Goal: Task Accomplishment & Management: Manage account settings

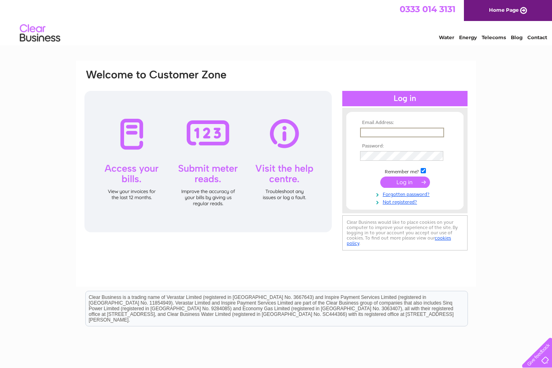
type input "[EMAIL_ADDRESS][DOMAIN_NAME]"
click at [405, 183] on input "submit" at bounding box center [405, 182] width 50 height 11
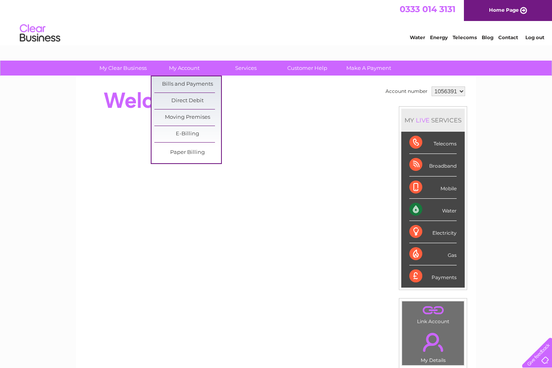
click at [175, 83] on link "Bills and Payments" at bounding box center [187, 84] width 67 height 16
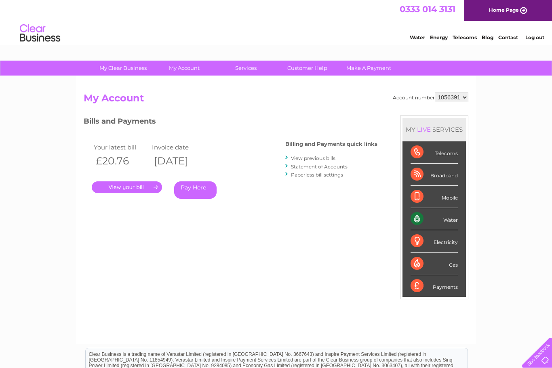
click at [123, 188] on link "." at bounding box center [127, 188] width 70 height 12
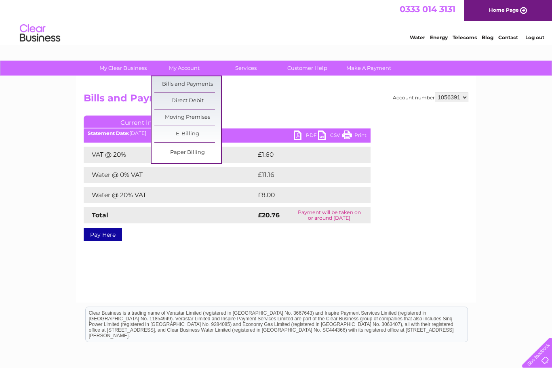
click at [169, 85] on link "Bills and Payments" at bounding box center [187, 84] width 67 height 16
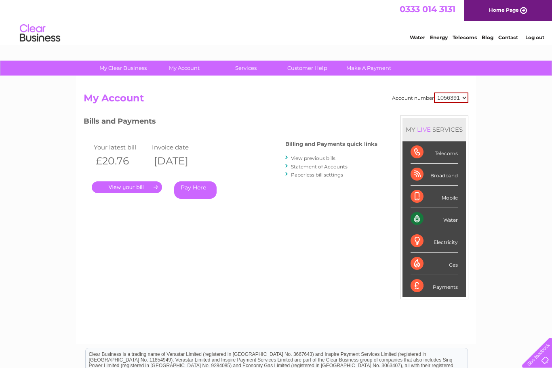
click at [299, 158] on link "View previous bills" at bounding box center [313, 158] width 44 height 6
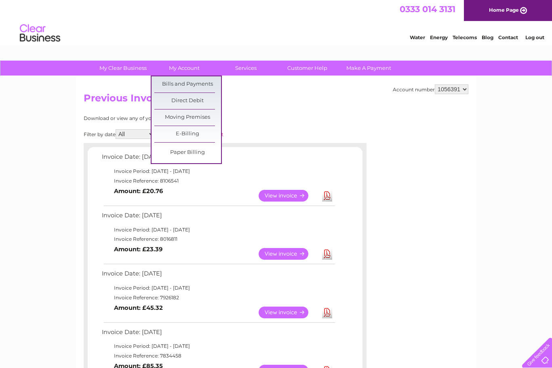
click at [179, 82] on link "Bills and Payments" at bounding box center [187, 84] width 67 height 16
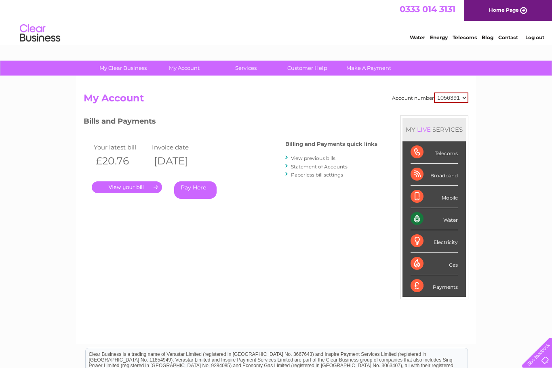
click at [304, 156] on link "View previous bills" at bounding box center [313, 158] width 44 height 6
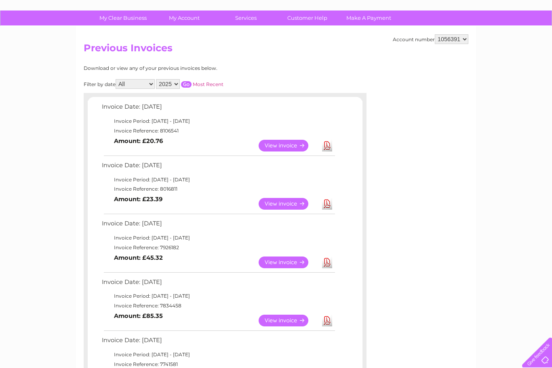
scroll to position [50, 0]
click at [278, 261] on link "View" at bounding box center [288, 263] width 59 height 12
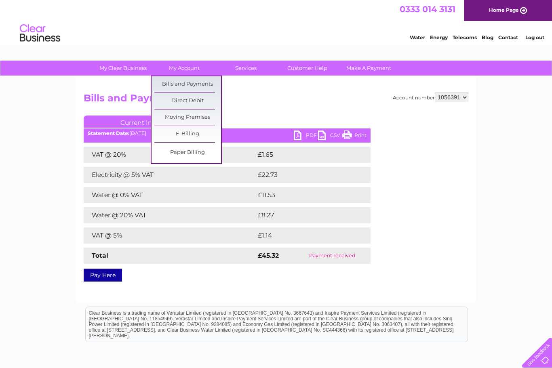
click at [171, 83] on link "Bills and Payments" at bounding box center [187, 84] width 67 height 16
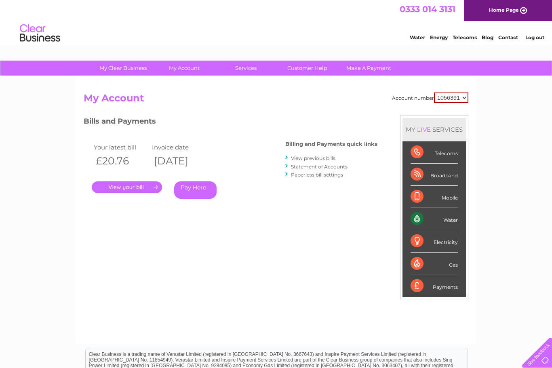
click at [116, 185] on link "." at bounding box center [127, 188] width 70 height 12
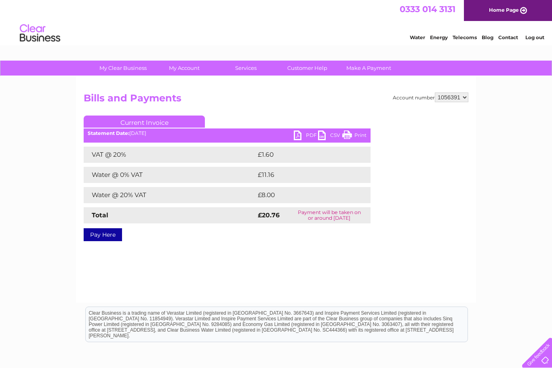
click at [300, 132] on link "PDF" at bounding box center [306, 137] width 24 height 12
